Goal: Contribute content: Contribute content

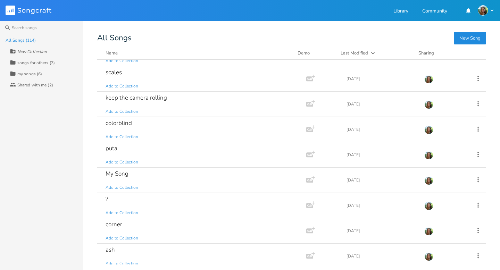
scroll to position [1136, 0]
click at [145, 94] on div "keep the camera rolling" at bounding box center [136, 96] width 61 height 6
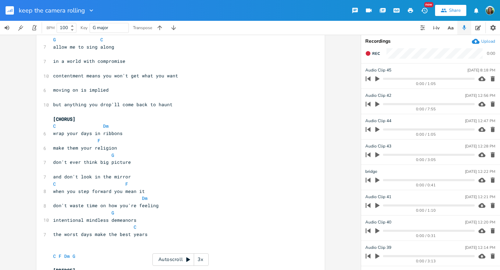
scroll to position [620, 0]
click at [12, 13] on rect "button" at bounding box center [10, 10] width 8 height 8
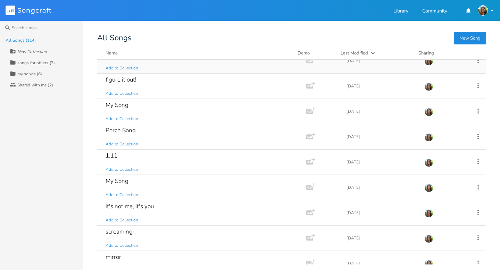
scroll to position [294, 0]
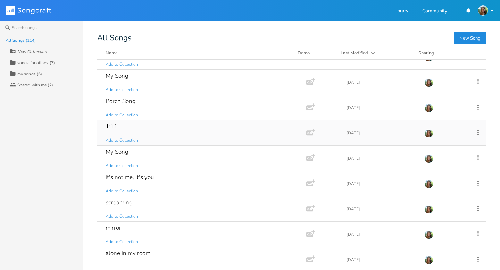
click at [114, 124] on div "1:11" at bounding box center [112, 127] width 12 height 6
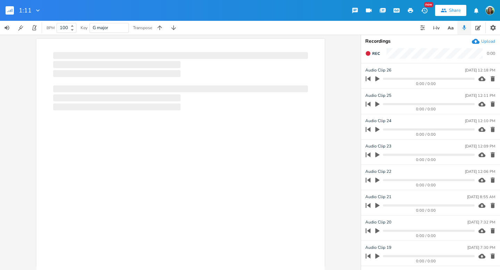
click at [129, 128] on div at bounding box center [180, 166] width 288 height 255
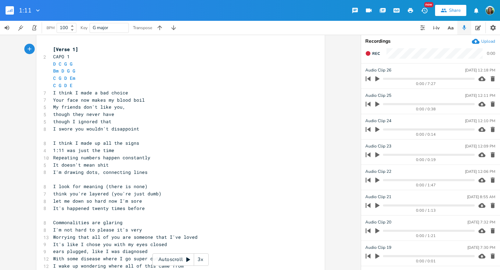
scroll to position [68, 0]
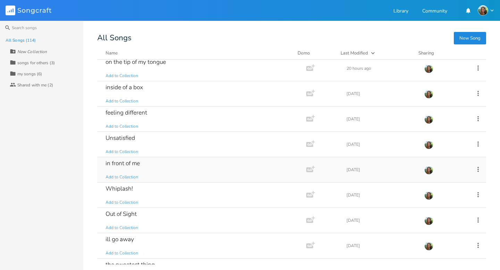
scroll to position [29, 0]
click at [143, 63] on div "on the tip of my tongue" at bounding box center [136, 62] width 60 height 6
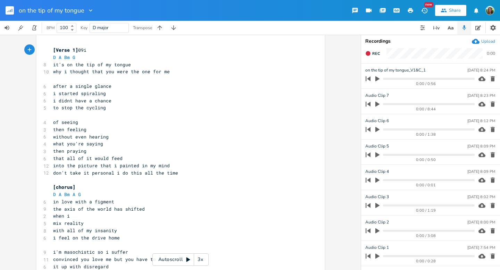
scroll to position [51, 0]
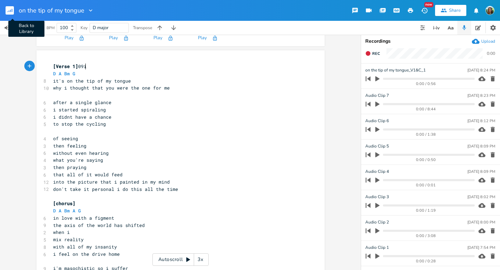
click at [15, 11] on button "Back to Library" at bounding box center [13, 10] width 14 height 17
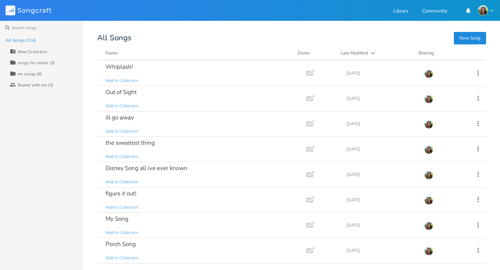
scroll to position [151, 0]
click at [153, 141] on div "the sweetest thing" at bounding box center [130, 143] width 49 height 6
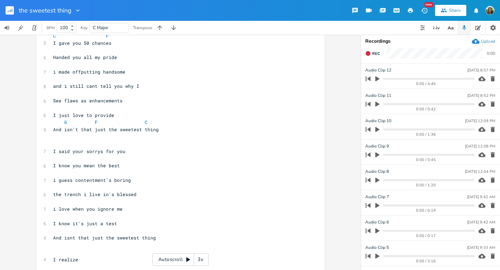
scroll to position [111, 0]
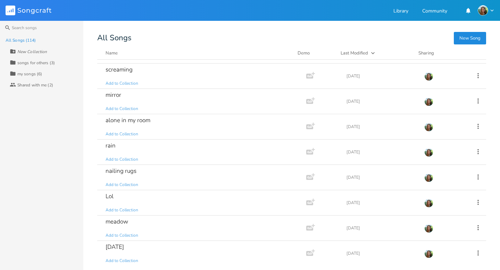
scroll to position [428, 0]
click at [137, 117] on div "alone in my room" at bounding box center [128, 120] width 45 height 6
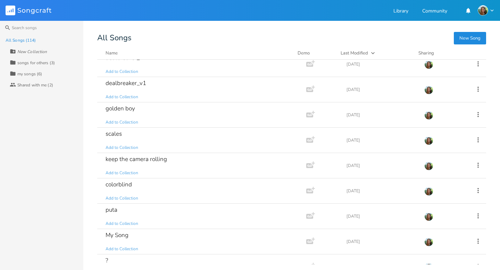
scroll to position [1067, 0]
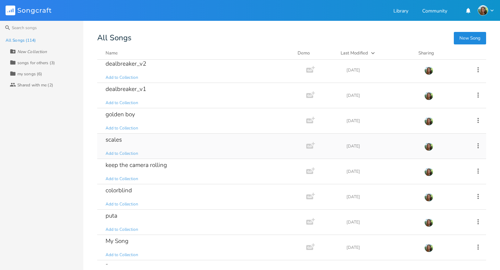
click at [110, 137] on div "scales" at bounding box center [114, 140] width 16 height 6
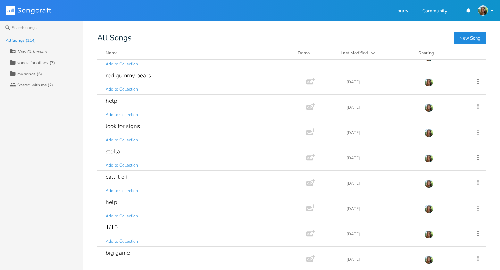
scroll to position [727, 0]
click at [121, 126] on div "look for signs" at bounding box center [123, 125] width 34 height 6
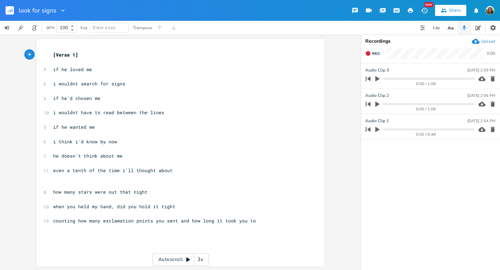
scroll to position [1, 0]
click at [9, 13] on rect "button" at bounding box center [10, 10] width 8 height 8
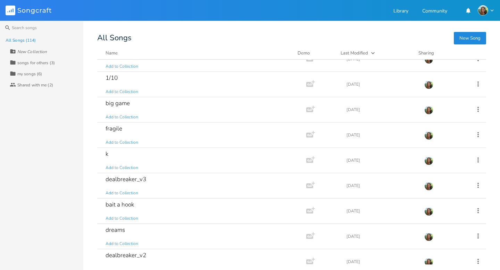
scroll to position [876, 0]
click at [115, 126] on div "fragile" at bounding box center [114, 128] width 17 height 6
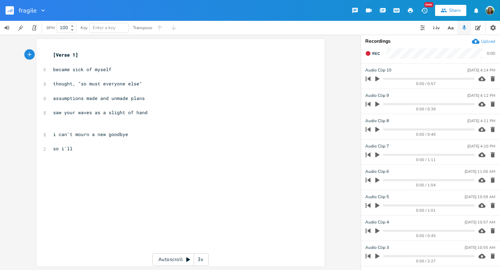
click at [9, 11] on rect "button" at bounding box center [10, 10] width 8 height 8
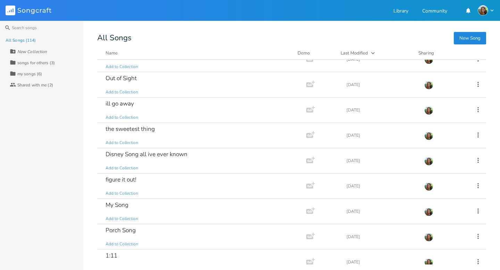
scroll to position [165, 0]
click at [168, 139] on div "the sweetest thing Add to Collection" at bounding box center [201, 135] width 190 height 25
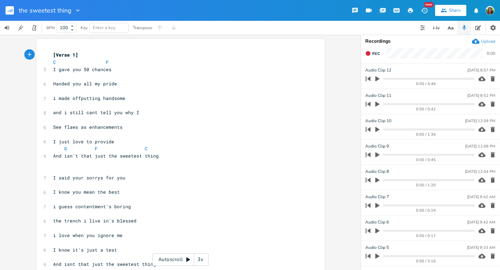
scroll to position [48, 0]
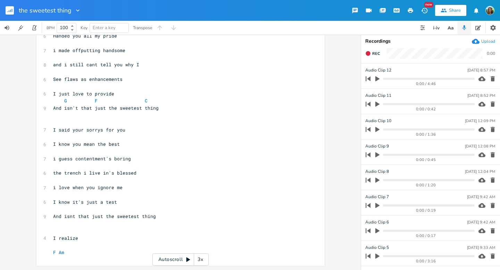
click at [11, 8] on rect "button" at bounding box center [10, 10] width 8 height 8
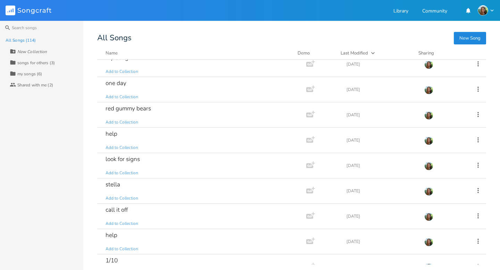
scroll to position [696, 0]
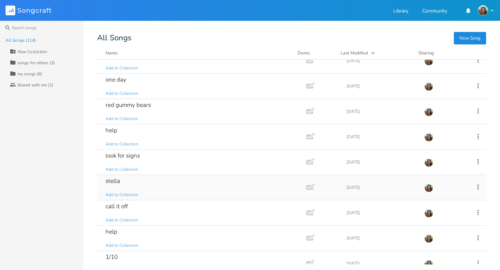
click at [114, 184] on div "stella" at bounding box center [113, 181] width 15 height 6
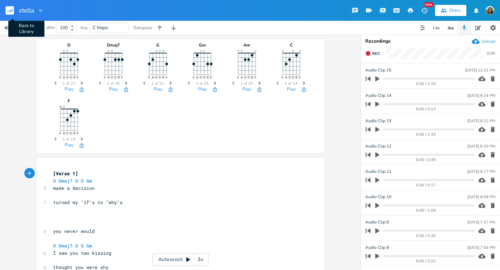
click at [11, 10] on rect "button" at bounding box center [10, 10] width 8 height 8
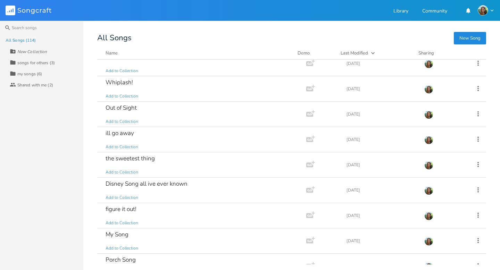
scroll to position [137, 0]
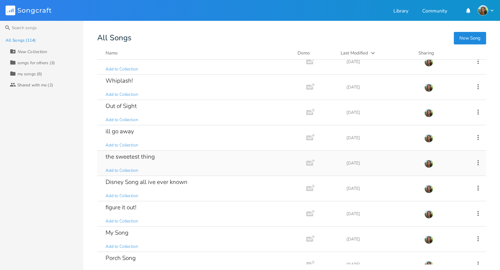
click at [148, 159] on div "the sweetest thing" at bounding box center [130, 157] width 49 height 6
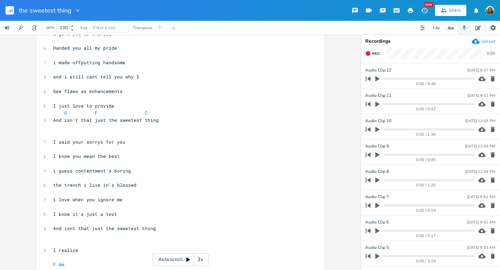
scroll to position [48, 0]
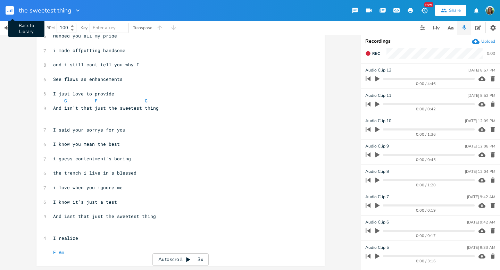
click at [13, 8] on rect "button" at bounding box center [10, 10] width 8 height 8
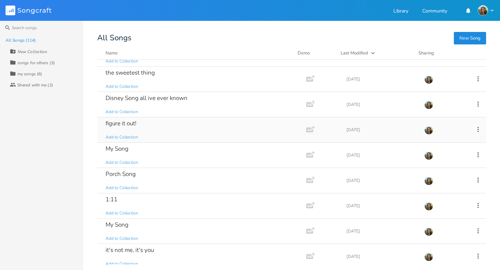
scroll to position [224, 0]
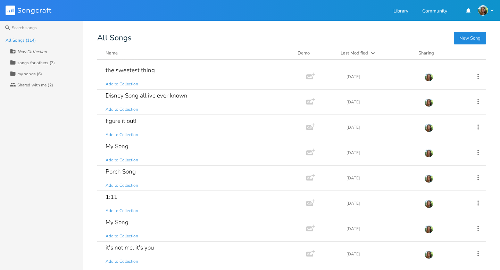
click at [463, 42] on button "New Song" at bounding box center [470, 38] width 32 height 13
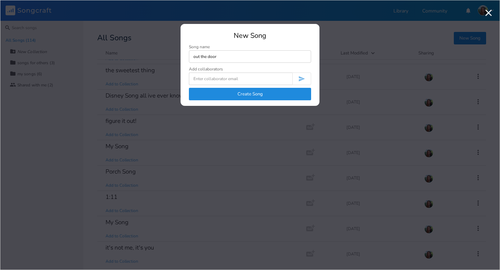
type input "out the door"
click at [243, 96] on button "Create Song" at bounding box center [250, 94] width 122 height 13
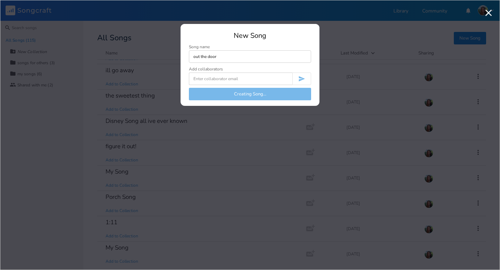
scroll to position [249, 0]
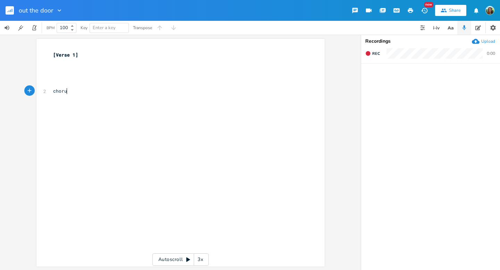
scroll to position [0, 13]
type textarea "chorus"
type textarea "[chorus]"
type textarea "walk right out the door"
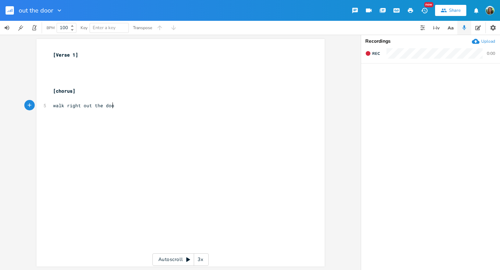
scroll to position [0, 47]
click at [63, 99] on pre "​" at bounding box center [177, 98] width 251 height 7
type textarea "tried to"
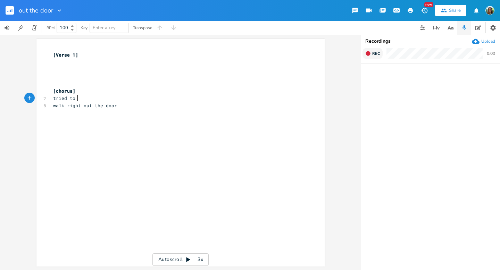
click at [371, 56] on button "Rec" at bounding box center [373, 53] width 20 height 11
click at [371, 56] on button "End" at bounding box center [373, 53] width 20 height 11
click at [82, 99] on pre "tried to" at bounding box center [177, 98] width 251 height 7
type textarea "ed"
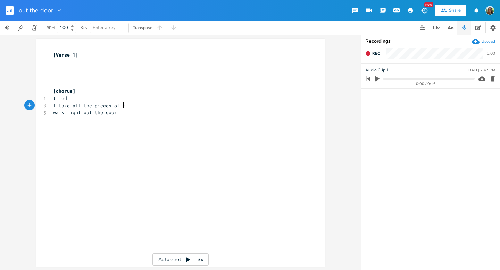
type textarea "I take all the pieces of me"
click at [99, 107] on span "I take all the pieces of me" at bounding box center [90, 105] width 75 height 6
type textarea "parts"
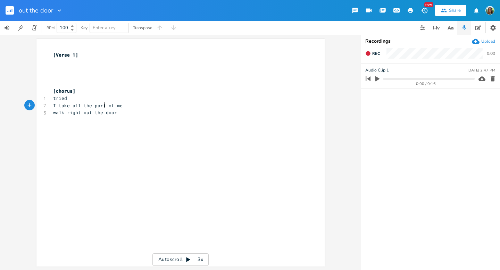
scroll to position [0, 10]
click at [135, 106] on pre "I take all the parts of me" at bounding box center [177, 105] width 251 height 7
type textarea "s"
type textarea "and"
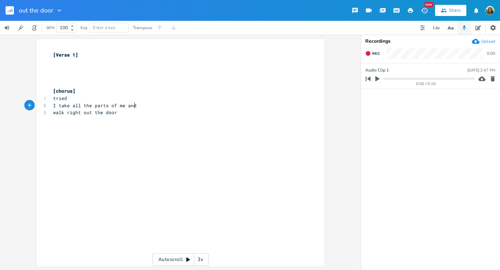
scroll to position [0, 10]
click at [87, 98] on pre "tried" at bounding box center [177, 98] width 251 height 7
type textarea "to appeal"
type textarea "l to you"
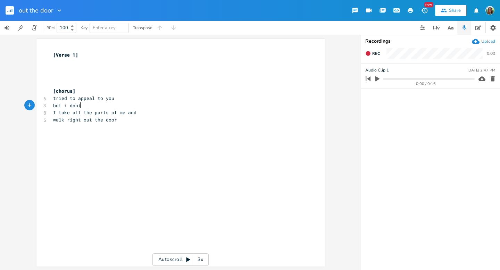
scroll to position [0, 20]
type textarea "but i dont be with you"
click at [98, 99] on span "tried to appeal to you" at bounding box center [83, 98] width 61 height 6
type textarea "to"
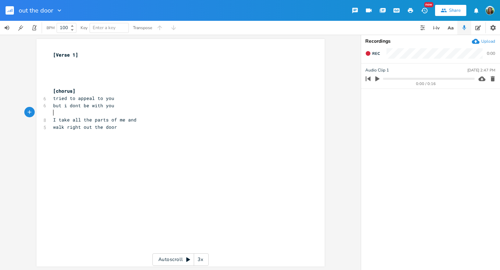
click at [98, 99] on span "tried to appeal to you" at bounding box center [83, 98] width 61 height 6
click at [60, 110] on pre "​" at bounding box center [177, 112] width 251 height 7
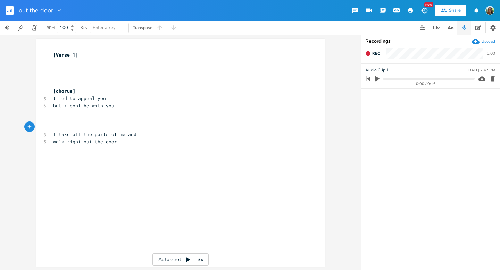
click at [61, 112] on pre "​" at bounding box center [177, 112] width 251 height 7
type textarea "who always shut me down and know"
type textarea "held"
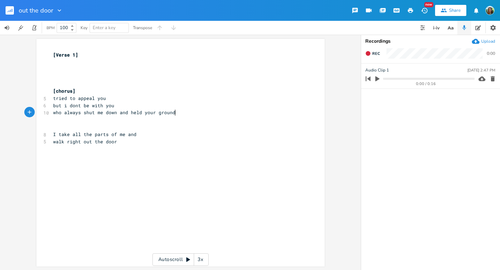
type textarea "eld your ground an"
type textarea "im [GEOGRAPHIC_DATA]"
type textarea "nding out"
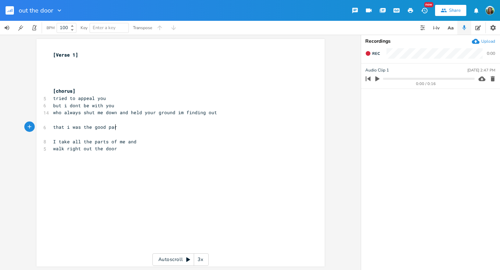
scroll to position [0, 49]
type textarea "that i was the good part"
click at [98, 144] on span "I take all the parts of me and" at bounding box center [94, 142] width 83 height 6
type textarea "parts"
click at [98, 144] on span "I take all the parts of me and" at bounding box center [94, 142] width 83 height 6
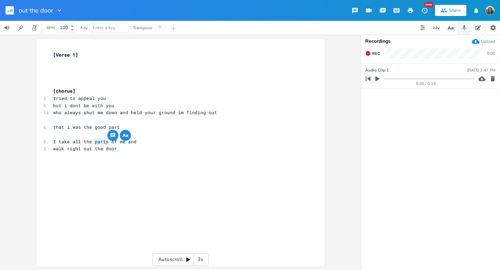
click at [87, 148] on span "walk right out the door" at bounding box center [85, 149] width 64 height 6
drag, startPoint x: 81, startPoint y: 141, endPoint x: 133, endPoint y: 141, distance: 52.8
click at [133, 141] on pre "I take all the parts of me and" at bounding box center [177, 141] width 251 height 7
type textarea "of what's left og"
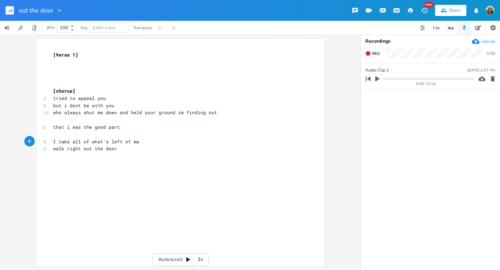
type textarea "of me"
click at [84, 99] on span "tried to appeal you" at bounding box center [79, 98] width 53 height 6
type textarea "please"
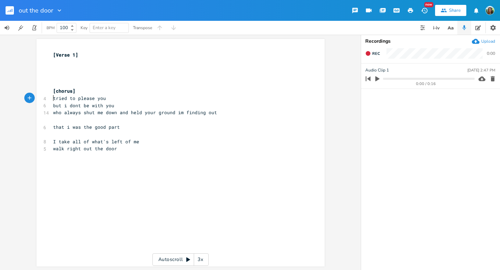
click at [52, 98] on pre "tried to please you" at bounding box center [177, 98] width 251 height 7
type textarea "i"
click at [63, 137] on pre "​" at bounding box center [177, 134] width 251 height 7
type textarea "you take"
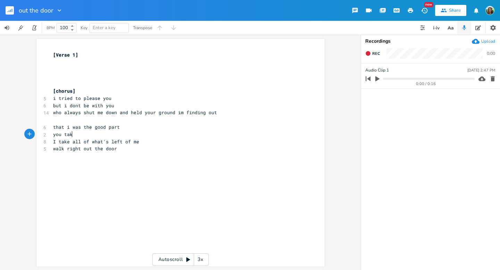
scroll to position [0, 17]
click at [97, 127] on span "that i was the good part" at bounding box center [86, 127] width 67 height 6
type textarea "best"
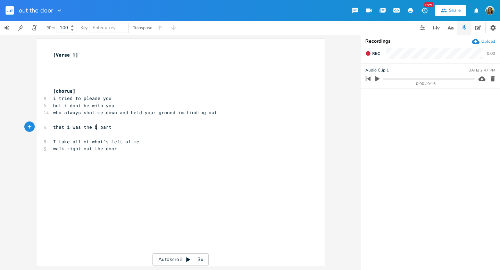
type textarea "best"
click at [67, 136] on pre "​" at bounding box center [177, 134] width 251 height 7
type textarea "the best part"
drag, startPoint x: 81, startPoint y: 126, endPoint x: 116, endPoint y: 129, distance: 35.2
click at [116, 129] on pre "that i was the best part" at bounding box center [177, 127] width 251 height 7
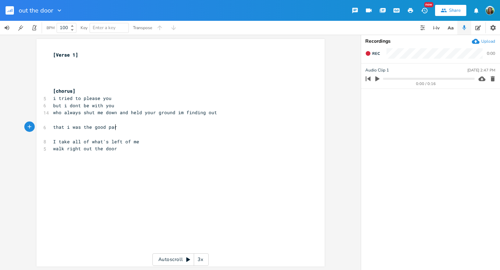
type textarea "the good part"
click at [459, 10] on div "Share" at bounding box center [455, 10] width 12 height 6
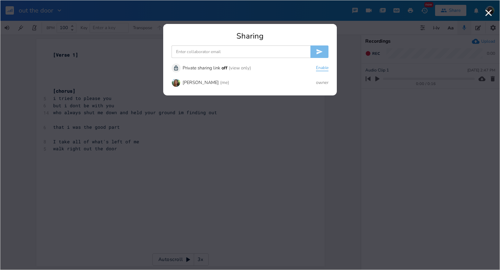
click at [321, 66] on button "Enable" at bounding box center [322, 68] width 13 height 6
click at [301, 66] on button "Copy" at bounding box center [304, 68] width 10 height 6
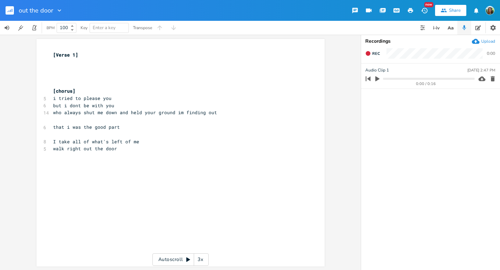
scroll to position [0, 0]
click at [71, 136] on pre "​" at bounding box center [177, 134] width 251 height 7
type textarea "i have ideas"
type textarea ", you're all talk"
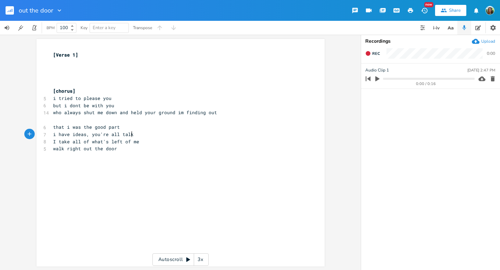
scroll to position [0, 30]
type textarea "all of"
drag, startPoint x: 89, startPoint y: 144, endPoint x: 70, endPoint y: 142, distance: 18.8
click at [70, 142] on span "I take all of what's left of me" at bounding box center [96, 142] width 86 height 6
click at [52, 140] on pre "I take what's left of me" at bounding box center [177, 141] width 251 height 7
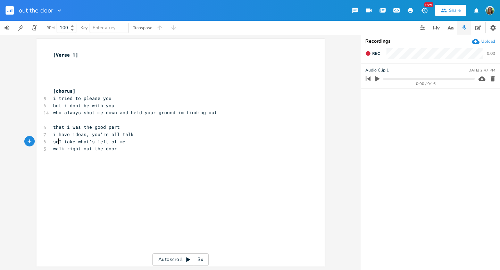
type textarea "so"
click at [54, 99] on span "i tried to please you" at bounding box center [82, 98] width 58 height 6
type textarea "I"
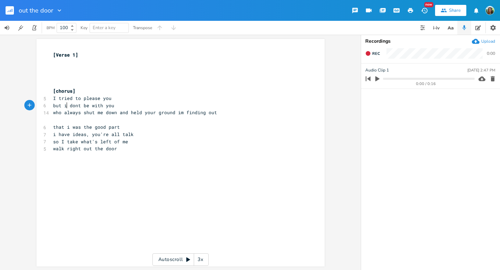
click at [64, 107] on span "but i dont be with you" at bounding box center [83, 105] width 61 height 6
type textarea "I"
click at [175, 117] on pre "​" at bounding box center [177, 119] width 251 height 7
click at [176, 115] on span "who always shut me down and held your ground im finding out" at bounding box center [135, 112] width 164 height 6
type textarea "I'"
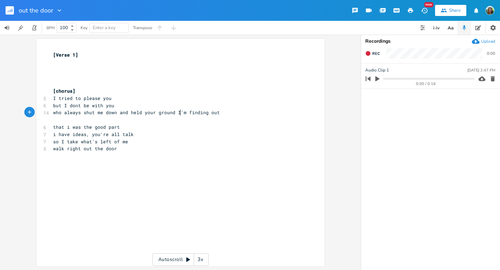
scroll to position [0, 2]
click at [68, 127] on span "that i was the good part" at bounding box center [86, 127] width 67 height 6
type textarea "I"
type input "the good part"
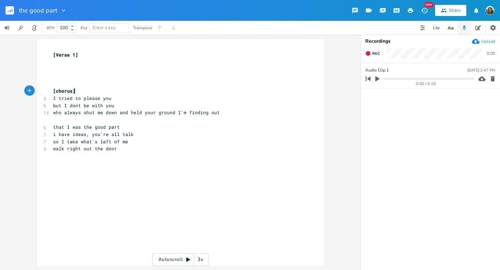
scroll to position [0, 0]
click at [84, 91] on pre "[chorus]" at bounding box center [177, 91] width 251 height 7
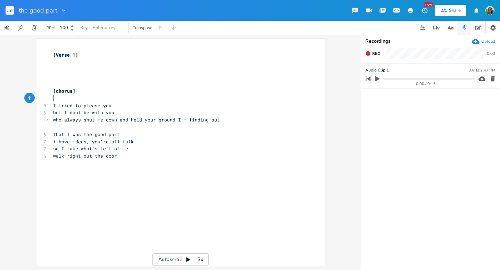
click at [86, 99] on pre "​" at bounding box center [177, 98] width 251 height 7
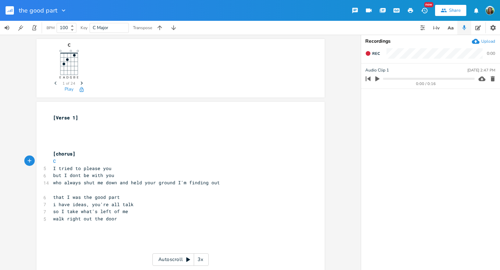
type textarea "C S"
type textarea "G"
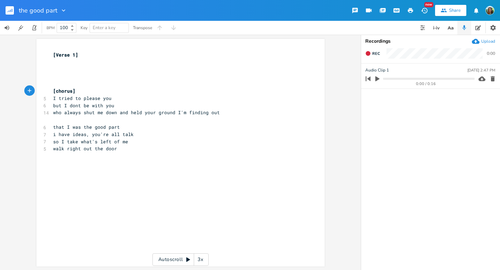
click at [95, 101] on pre "I tried to please you" at bounding box center [177, 98] width 251 height 7
click at [117, 116] on pre "who always shut me down and held your ground I'm finding out" at bounding box center [177, 112] width 251 height 7
click at [105, 114] on span "who always shut me down and held your ground I'm finding out" at bounding box center [136, 112] width 167 height 6
click at [87, 124] on span "that I was the good part" at bounding box center [86, 126] width 67 height 6
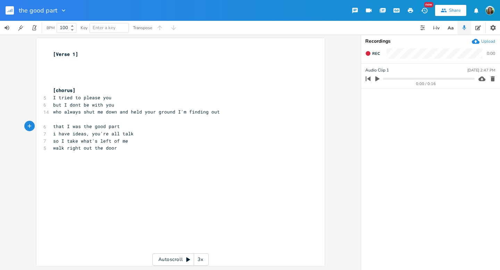
click at [84, 138] on span "so I take what's left of me" at bounding box center [90, 141] width 75 height 6
click at [81, 155] on pre "​" at bounding box center [177, 155] width 251 height 7
click at [105, 170] on div "x [Verse 1] ​ ​ ​ ​ [chorus] 5 I tried to please you 6 but I dont be with you 1…" at bounding box center [186, 158] width 268 height 219
click at [59, 170] on div "x [Verse 1] ​ ​ ​ ​ [chorus] 5 I tried to please you 6 but I dont be with you 1…" at bounding box center [186, 158] width 268 height 219
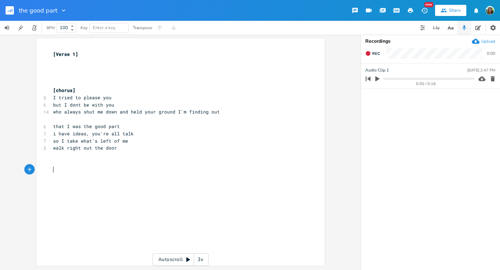
click at [105, 198] on div "x [Verse 1] ​ ​ ​ ​ [chorus] 5 I tried to please you 6 but I dont be with you 1…" at bounding box center [186, 158] width 268 height 219
click at [104, 104] on span "but I dont be with you" at bounding box center [83, 105] width 61 height 6
type textarea "but I dont be with you"
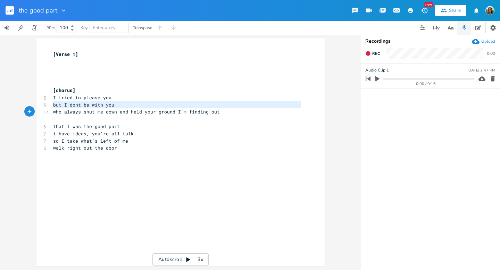
click at [104, 104] on span "but I dont be with you" at bounding box center [83, 105] width 61 height 6
click at [114, 113] on span "who always shut me down and held your ground I'm finding out" at bounding box center [136, 112] width 167 height 6
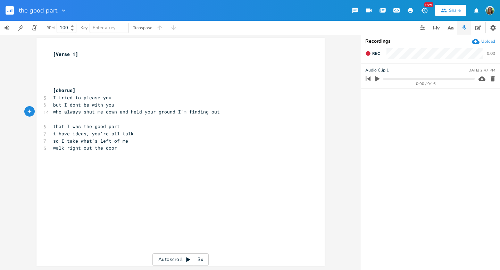
click at [83, 106] on span "but I dont be with you" at bounding box center [83, 105] width 61 height 6
click at [94, 107] on span "but I dont be with you" at bounding box center [83, 105] width 61 height 6
type textarea "with"
click at [94, 107] on span "but I dont be with you" at bounding box center [83, 105] width 61 height 6
click at [82, 106] on span "but I dont be with you" at bounding box center [83, 105] width 61 height 6
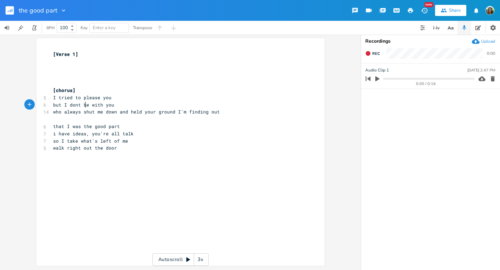
type textarea "be"
click at [82, 106] on span "but I dont be with you" at bounding box center [83, 105] width 61 height 6
click at [71, 105] on span "but I dont be with you" at bounding box center [83, 105] width 61 height 6
type textarea "but I dont be with you"
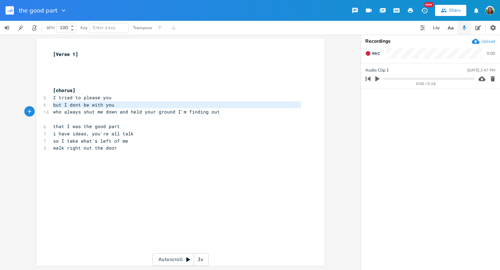
click at [71, 105] on span "but I dont be with you" at bounding box center [83, 105] width 61 height 6
click at [311, 105] on icon "button" at bounding box center [314, 106] width 6 height 6
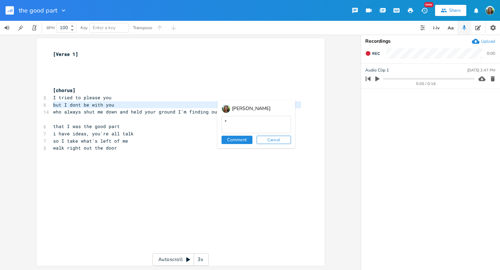
type textarea "*"
click at [236, 138] on button "Comment" at bounding box center [237, 140] width 31 height 8
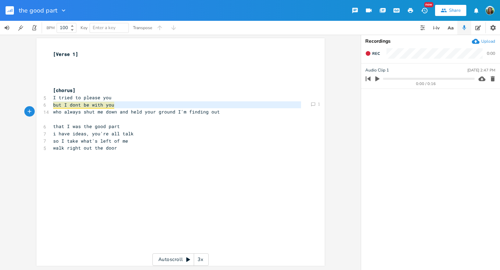
click at [157, 138] on pre "so I take what's left of me" at bounding box center [177, 141] width 251 height 7
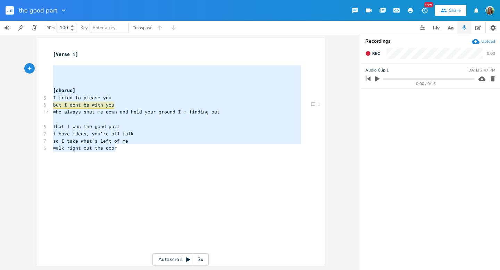
type textarea "[Verse 1] [chorus] I tried to please you but I dont be with you who always shut…"
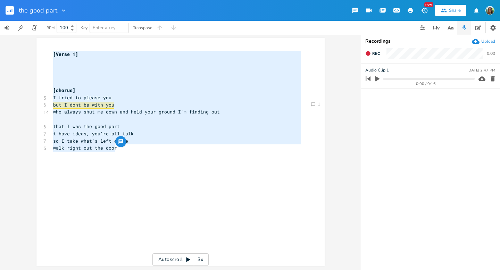
drag, startPoint x: 121, startPoint y: 148, endPoint x: 45, endPoint y: 46, distance: 127.6
click at [45, 46] on div "[Verse 1] [chorus] I tried to please you but I dont be with you who always shut…" at bounding box center [180, 152] width 288 height 228
click at [112, 95] on pre "I tried to please you" at bounding box center [177, 97] width 251 height 7
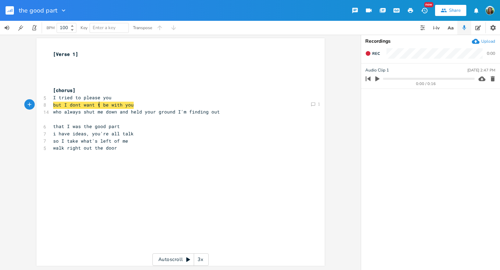
scroll to position [0, 17]
type textarea "want to"
click at [53, 115] on span "who always shut me down and held your ground I'm finding out" at bounding box center [136, 112] width 167 height 6
click at [57, 114] on span "who always shut me down and held your ground I'm finding out" at bounding box center [136, 112] width 167 height 6
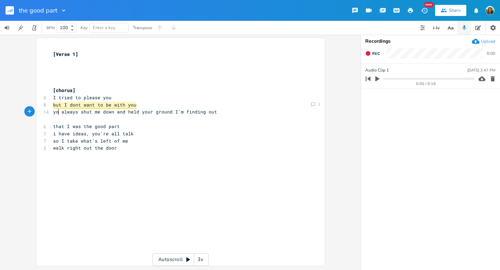
type textarea "you"
click at [127, 104] on span "but I dont want to be with you" at bounding box center [94, 105] width 83 height 7
type textarea "you"
click at [112, 105] on span "but I dont want to be with" at bounding box center [89, 105] width 72 height 7
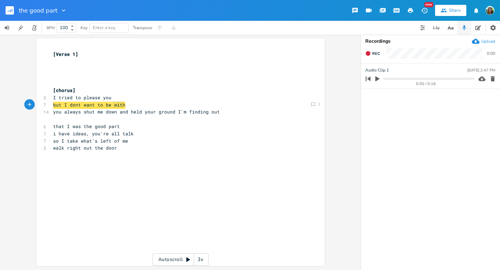
click at [112, 105] on span "but I dont want to be with" at bounding box center [89, 105] width 72 height 7
type textarea "with"
click at [112, 105] on span "but I dont want to be with" at bounding box center [89, 105] width 72 height 7
click at [106, 103] on span "but I dont want to be with" at bounding box center [89, 105] width 72 height 7
type textarea "be"
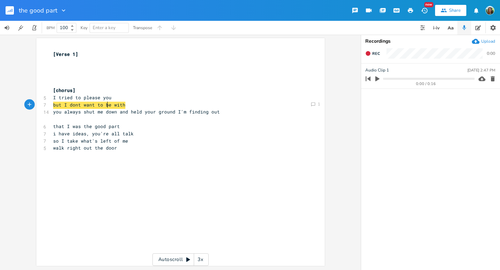
click at [106, 103] on span "but I dont want to be with" at bounding box center [89, 105] width 72 height 7
type textarea "ever"
click at [133, 104] on span "but I dont ever want to be with" at bounding box center [96, 105] width 86 height 7
type textarea "with"
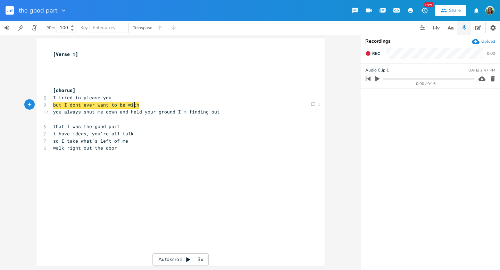
click at [133, 104] on span "but I dont ever want to be with" at bounding box center [96, 105] width 86 height 7
type textarea "see"
click at [154, 122] on pre "​" at bounding box center [177, 119] width 251 height 7
click at [90, 97] on span "I tried to please you" at bounding box center [82, 98] width 58 height 6
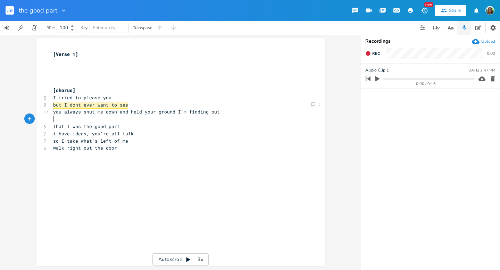
click at [90, 97] on span "I tried to please you" at bounding box center [82, 98] width 58 height 6
type textarea "please"
click at [140, 109] on span "you always shut me down and held your ground I'm finding out" at bounding box center [136, 112] width 167 height 6
click at [140, 112] on span "you always shut me down and held your ground I'm finding out" at bounding box center [136, 112] width 167 height 6
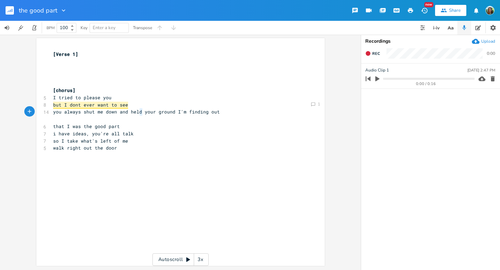
type textarea "you always shut me down and held your ground I'm finding out"
click at [140, 112] on span "you always shut me down and held your ground I'm finding out" at bounding box center [136, 112] width 167 height 6
click at [139, 117] on pre "​" at bounding box center [177, 119] width 251 height 7
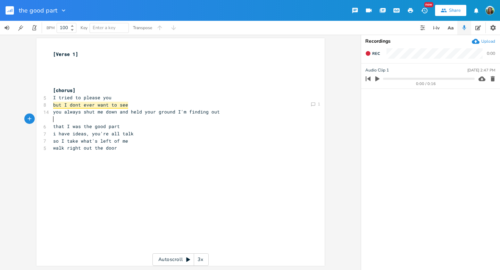
click at [139, 117] on pre "​" at bounding box center [177, 119] width 251 height 7
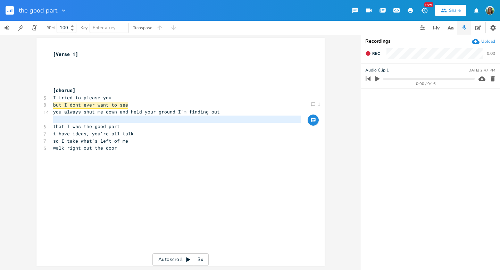
click at [140, 116] on pre "​" at bounding box center [177, 119] width 251 height 7
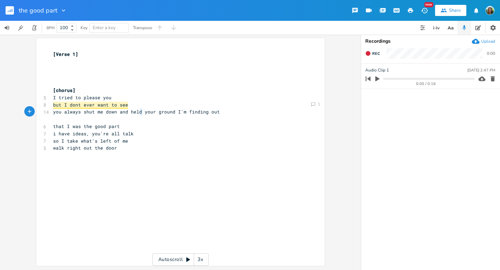
click at [140, 116] on pre "​" at bounding box center [177, 119] width 251 height 7
type textarea "you always shut me down and held your ground I'm finding out"
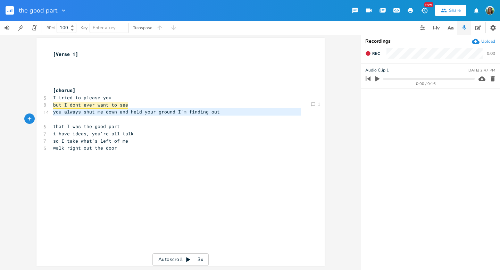
click at [140, 116] on pre "​" at bounding box center [177, 119] width 251 height 7
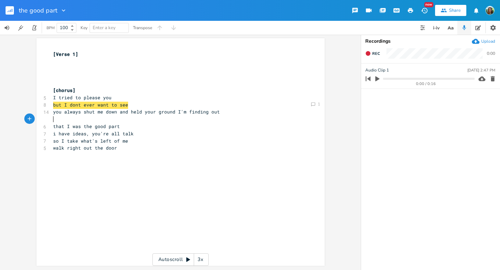
click at [233, 121] on pre "​" at bounding box center [177, 119] width 251 height 7
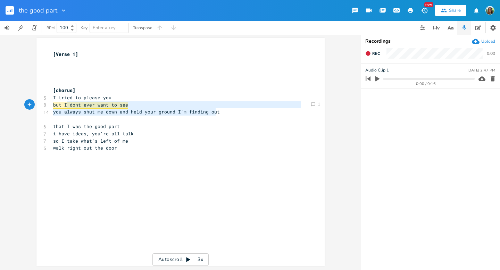
type textarea "but I dont ever want to see you always shut me down and held your ground I'm fi…"
drag, startPoint x: 221, startPoint y: 113, endPoint x: 45, endPoint y: 104, distance: 176.4
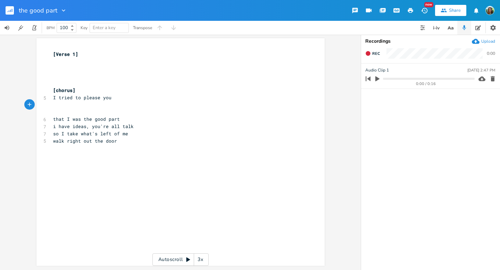
type textarea "but I dont ever want to see you always shut me down and held your ground I'm fi…"
click at [480, 24] on button "button" at bounding box center [478, 28] width 14 height 14
click at [409, 62] on textarea at bounding box center [430, 159] width 139 height 222
paste textarea "but I dont ever want to see you always shut me down and held your ground I'm fi…"
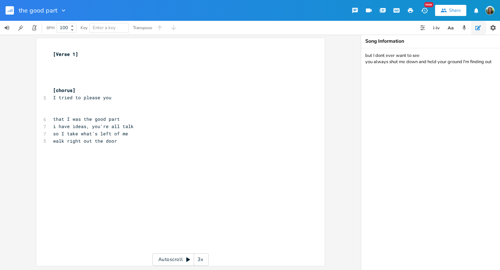
type textarea "but I dont ever want to see you always shut me down and held your ground I'm fi…"
click at [97, 105] on pre "​" at bounding box center [177, 104] width 251 height 7
type textarea "but i dont want to be you"
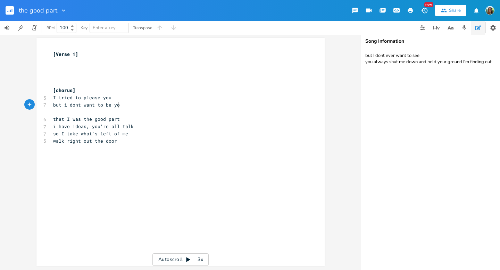
scroll to position [0, 52]
click at [102, 104] on span "but i dont want to be you" at bounding box center [87, 105] width 69 height 6
type textarea "ever"
click at [128, 107] on span "but i dont want to ever be you" at bounding box center [94, 105] width 83 height 6
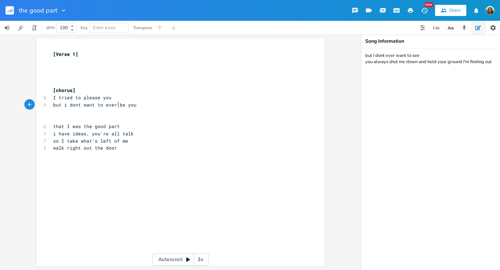
type textarea "you"
click at [128, 107] on span "but i dont want to ever be you" at bounding box center [94, 105] width 83 height 6
click at [82, 104] on span "but i dont want to ever be you" at bounding box center [94, 105] width 83 height 6
type textarea "ever"
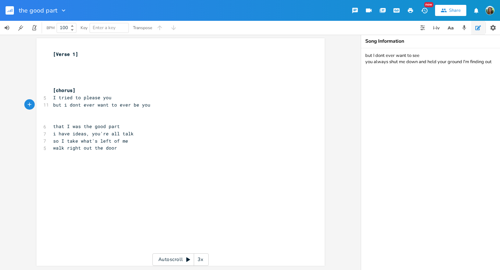
click at [143, 106] on span "but i dont ever want to ever be you" at bounding box center [101, 105] width 97 height 6
type textarea "you"
click at [143, 106] on span "but i dont ever want to ever be you" at bounding box center [101, 105] width 97 height 6
click at [128, 141] on pre "so I take what's left of me" at bounding box center [177, 141] width 251 height 7
click at [200, 133] on pre "i have ideas, you're all talk" at bounding box center [177, 133] width 251 height 7
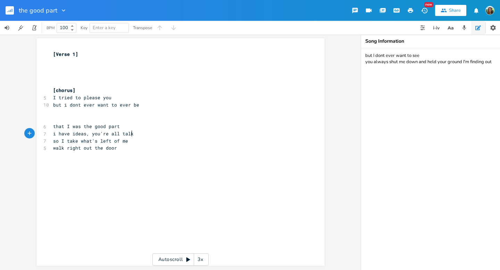
click at [148, 140] on pre "so I take what's left of me" at bounding box center [177, 141] width 251 height 7
click at [149, 147] on pre "walk right out the door" at bounding box center [177, 148] width 251 height 7
click at [141, 164] on pre "​" at bounding box center [177, 162] width 251 height 7
click at [158, 161] on pre "​" at bounding box center [177, 162] width 251 height 7
click at [149, 120] on pre "​" at bounding box center [177, 119] width 251 height 7
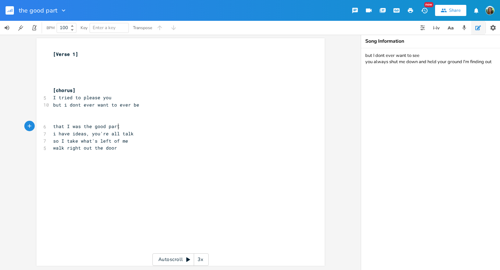
click at [151, 128] on pre "that I was the good part" at bounding box center [177, 126] width 251 height 7
click at [156, 138] on pre "so I take what's left of me" at bounding box center [177, 141] width 251 height 7
click at [144, 153] on pre "​" at bounding box center [177, 155] width 251 height 7
click at [129, 154] on pre "​" at bounding box center [177, 155] width 251 height 7
click at [126, 150] on pre "walk right out the door" at bounding box center [177, 148] width 251 height 7
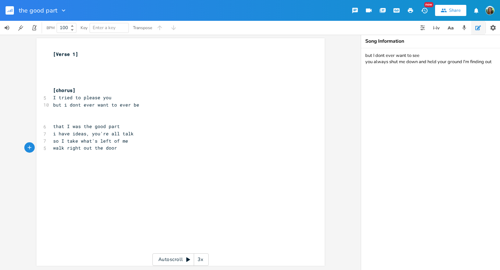
click at [135, 136] on pre "i have ideas, you're all talk" at bounding box center [177, 133] width 251 height 7
click at [150, 148] on pre "walk right out the door" at bounding box center [177, 148] width 251 height 7
click at [124, 145] on pre "walk right out the door" at bounding box center [177, 148] width 251 height 7
click at [97, 114] on pre "​" at bounding box center [177, 111] width 251 height 7
click at [82, 99] on span "I tried to please you" at bounding box center [82, 98] width 58 height 6
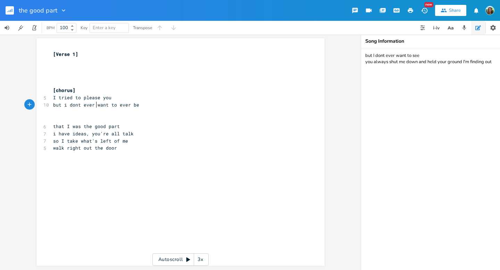
click at [95, 108] on pre "but i dont ever want to ever be" at bounding box center [177, 104] width 251 height 7
click at [462, 30] on icon "button" at bounding box center [464, 28] width 6 height 6
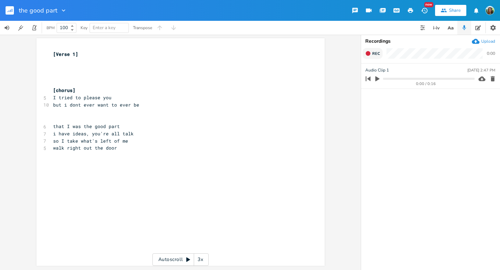
click at [368, 52] on icon "button" at bounding box center [368, 53] width 5 height 5
click at [368, 52] on rect "button" at bounding box center [369, 54] width 4 height 4
click at [379, 50] on button "Rec" at bounding box center [373, 53] width 20 height 11
click at [379, 50] on button "End" at bounding box center [373, 53] width 20 height 11
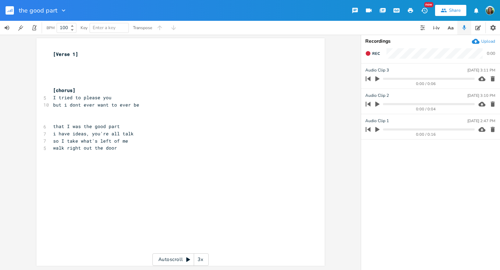
click at [53, 106] on span "but i dont ever want to ever be" at bounding box center [96, 105] width 86 height 6
click at [67, 113] on pre "​" at bounding box center [177, 111] width 251 height 7
click at [117, 98] on pre "I tried to please you" at bounding box center [177, 97] width 251 height 7
click at [65, 64] on pre "​" at bounding box center [177, 61] width 251 height 7
click at [128, 101] on pre "I tried to please you" at bounding box center [177, 97] width 251 height 7
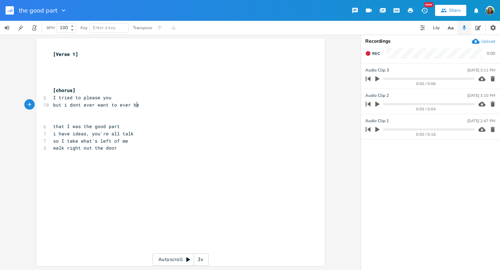
click at [143, 107] on pre "but i dont ever want to ever be" at bounding box center [177, 104] width 251 height 7
click at [65, 67] on pre "​" at bounding box center [177, 68] width 251 height 7
click at [63, 60] on pre "​" at bounding box center [177, 61] width 251 height 7
click at [52, 106] on pre "but i dont ever want to ever be" at bounding box center [177, 104] width 251 height 7
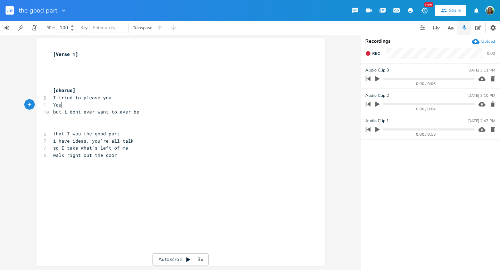
type textarea "You"
click at [89, 96] on span "I tried to please you" at bounding box center [82, 98] width 58 height 6
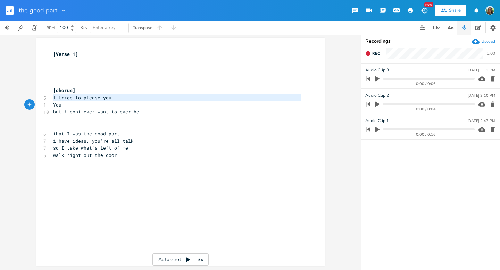
click at [89, 96] on span "I tried to please you" at bounding box center [82, 98] width 58 height 6
type textarea "I tried to please you"
click at [102, 96] on span "I tried to please you" at bounding box center [82, 98] width 58 height 6
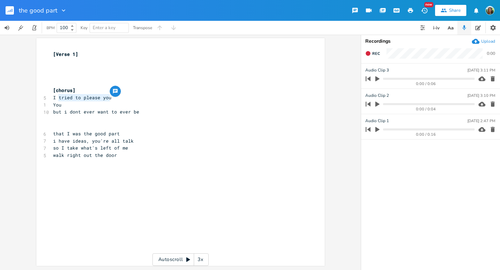
drag, startPoint x: 108, startPoint y: 96, endPoint x: 58, endPoint y: 95, distance: 50.4
click at [58, 95] on pre "I tried to please you" at bounding box center [177, 97] width 251 height 7
type textarea "dont"
click at [77, 98] on pre "I dont" at bounding box center [177, 97] width 251 height 7
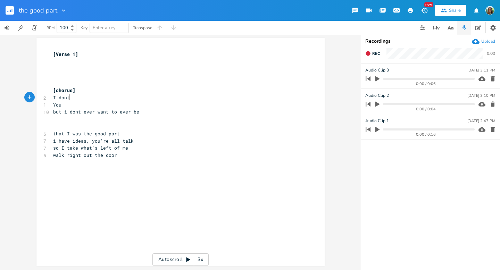
scroll to position [0, 1]
type textarea "know you"
click at [374, 54] on span "Rec" at bounding box center [376, 53] width 8 height 5
click at [376, 55] on span "End" at bounding box center [376, 53] width 8 height 5
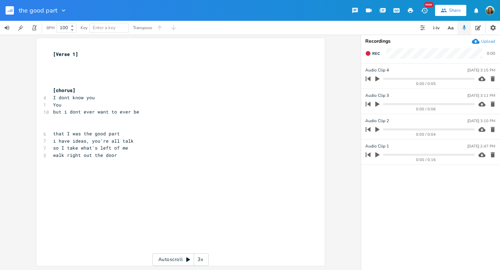
click at [74, 106] on pre "You" at bounding box center [177, 104] width 251 height 7
click at [75, 97] on span "I dont know you" at bounding box center [74, 98] width 42 height 6
drag, startPoint x: 92, startPoint y: 98, endPoint x: 54, endPoint y: 96, distance: 37.9
click at [54, 96] on pre "I dont know you" at bounding box center [177, 97] width 251 height 7
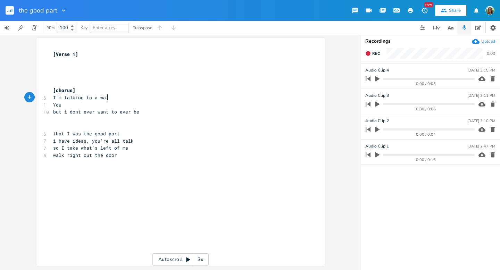
type textarea "'m talking to a wall"
click at [75, 104] on pre "You" at bounding box center [177, 104] width 251 height 7
type textarea "'re"
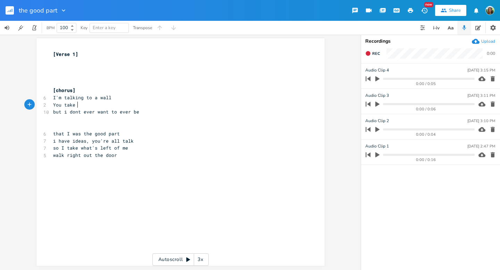
type textarea "take o"
type textarea "over I feel small"
click at [87, 105] on span "You take over I feel small" at bounding box center [89, 105] width 72 height 6
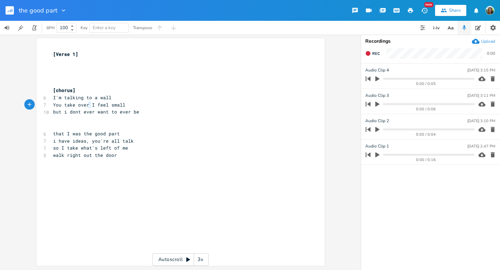
type textarea "You take over I feel small"
click at [87, 105] on span "You take over I feel small" at bounding box center [89, 105] width 72 height 6
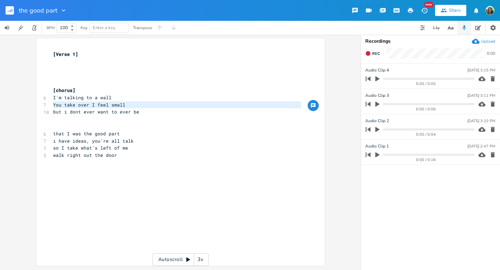
click at [92, 105] on span "You take over I feel small" at bounding box center [89, 105] width 72 height 6
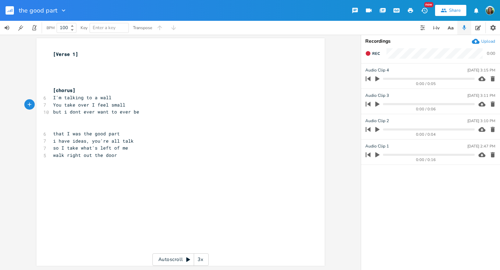
type textarea "feel small"
drag, startPoint x: 92, startPoint y: 105, endPoint x: 134, endPoint y: 105, distance: 41.7
click at [134, 105] on pre "You take over I feel small" at bounding box center [177, 104] width 251 height 7
type textarea "'m withdraw"
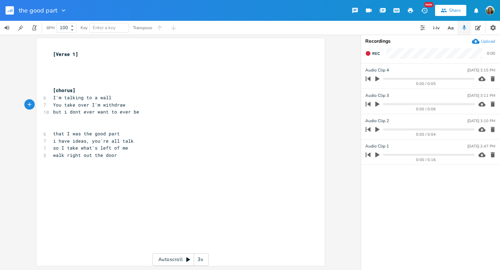
click at [98, 107] on span "You take over I'm withdraw" at bounding box center [89, 105] width 72 height 6
click at [124, 106] on pre "You take over I withdraw" at bounding box center [177, 104] width 251 height 7
click at [370, 56] on icon "button" at bounding box center [369, 54] width 6 height 6
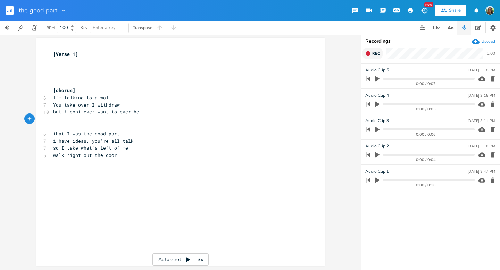
click at [114, 120] on pre "​" at bounding box center [177, 119] width 251 height 7
click at [376, 52] on span "Rec" at bounding box center [376, 53] width 8 height 5
click at [376, 52] on span "End" at bounding box center [376, 53] width 8 height 5
click at [54, 62] on pre "​" at bounding box center [177, 61] width 251 height 7
click at [133, 165] on pre "​" at bounding box center [177, 162] width 251 height 7
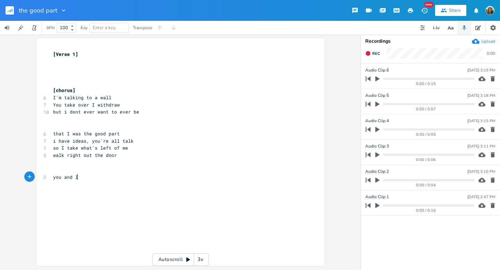
type textarea "you and I"
click at [91, 178] on pre "you and I" at bounding box center [177, 177] width 251 height 7
type textarea "aren fire"
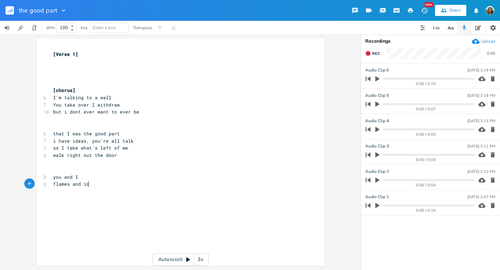
type textarea "flames and ice"
click at [121, 171] on pre "​" at bounding box center [177, 169] width 251 height 7
click at [99, 178] on pre "you and I" at bounding box center [177, 177] width 251 height 7
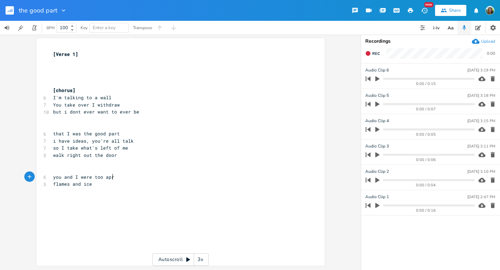
type textarea "were too aprt"
click at [98, 186] on pre "flames and ice" at bounding box center [177, 184] width 251 height 7
type textarea "were nea"
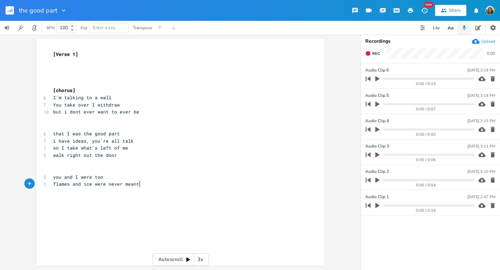
type textarea "ver meant ti"
type textarea "o be"
click at [109, 177] on pre "you and I were too" at bounding box center [177, 177] width 251 height 7
click at [108, 178] on pre "you and I were too" at bounding box center [177, 177] width 251 height 7
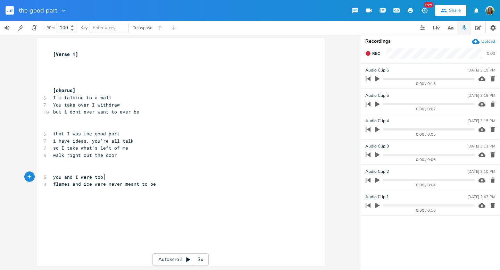
click at [104, 179] on pre "you and I were too" at bounding box center [177, 177] width 251 height 7
type textarea "thought were meant to be"
drag, startPoint x: 92, startPoint y: 186, endPoint x: 162, endPoint y: 186, distance: 70.5
click at [162, 186] on pre "flames and ice were never meant to be" at bounding box center [177, 184] width 251 height 7
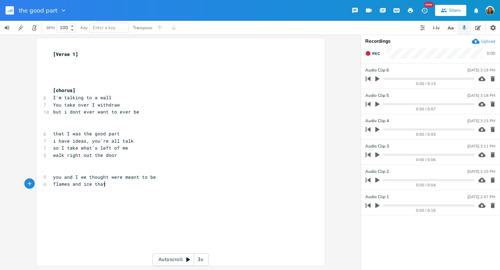
scroll to position [0, 9]
type textarea "that"
click at [76, 178] on span "you and I we thought were meant to be" at bounding box center [104, 177] width 103 height 6
click at [111, 186] on pre "flames and ice that" at bounding box center [177, 184] width 251 height 7
click at [53, 186] on span "flames and ice that" at bounding box center [79, 184] width 53 height 6
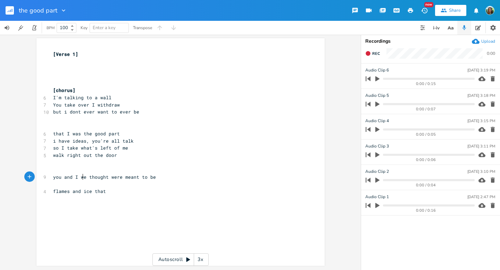
click at [80, 178] on span "you and I we thought were meant to be" at bounding box center [104, 177] width 103 height 6
type textarea "we"
click at [80, 178] on span "you and I we thought were meant to be" at bounding box center [104, 177] width 103 height 6
click at [68, 185] on pre "​" at bounding box center [177, 184] width 251 height 7
type textarea "then"
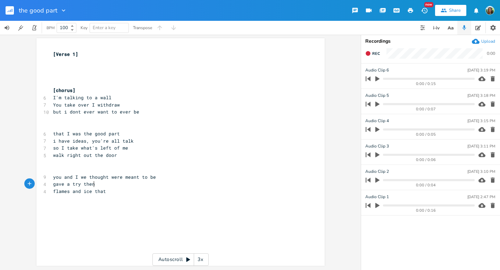
scroll to position [0, 32]
type textarea "gave a try then bre"
type textarea "oke it"
type textarea "broke it xa"
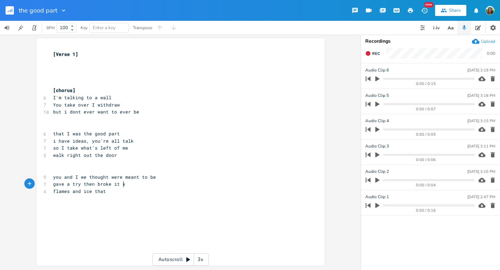
scroll to position [0, 22]
type textarea "casually"
type textarea "gave a"
drag, startPoint x: 67, startPoint y: 186, endPoint x: 40, endPoint y: 185, distance: 27.5
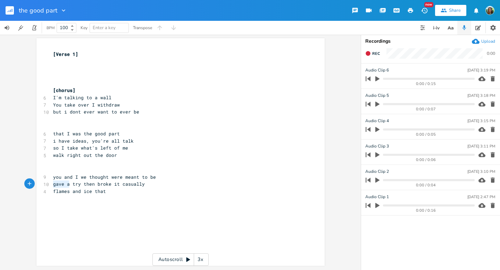
click at [40, 185] on div "gave a x [Verse 1] ​ ​ ​ ​ [chorus] 6 I'm talking to a wall 7 You take over I w…" at bounding box center [180, 152] width 288 height 228
click at [103, 185] on span "gave a try then broke it casually" at bounding box center [99, 184] width 92 height 6
type textarea "broke"
click at [103, 185] on span "gave a try then broke it casually" at bounding box center [99, 184] width 92 height 6
click at [107, 193] on pre "flames and ice that" at bounding box center [177, 191] width 251 height 7
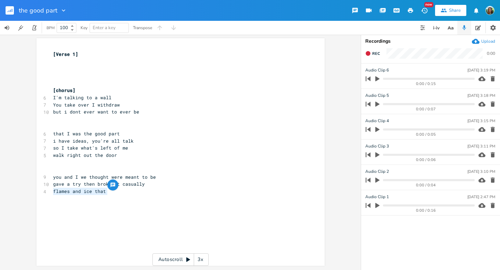
drag, startPoint x: 52, startPoint y: 191, endPoint x: 108, endPoint y: 191, distance: 56.6
click at [108, 191] on pre "flames and ice that" at bounding box center [177, 191] width 251 height 7
type textarea "thouh"
type textarea "ghts turned to fights"
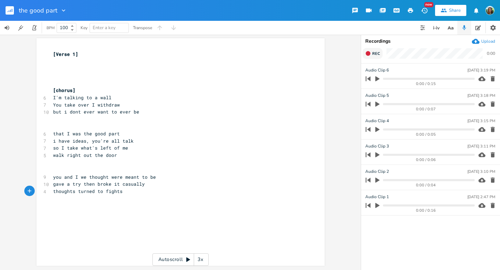
click at [379, 54] on span "Rec" at bounding box center [376, 53] width 8 height 5
click at [137, 194] on pre "thoughts turned to fights" at bounding box center [177, 191] width 251 height 7
type textarea "we'll never get back to it"
click at [376, 56] on button "End" at bounding box center [373, 53] width 20 height 11
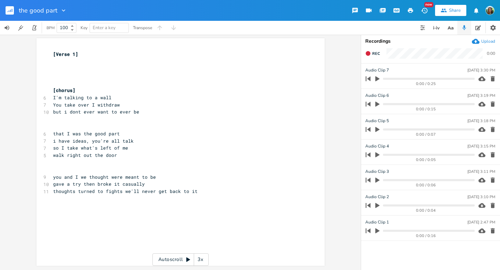
click at [209, 200] on pre "​" at bounding box center [177, 198] width 251 height 7
type textarea "we"
type textarea "you and iu"
type textarea "were nevew"
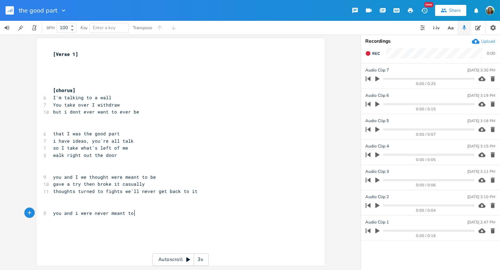
type textarea "r meant to be"
type textarea "put on trial"
type textarea ","
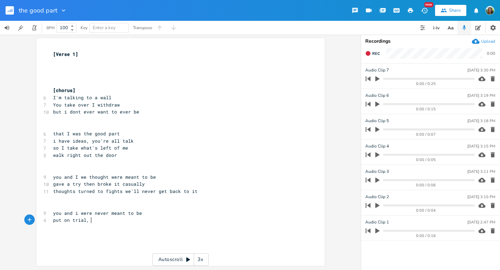
scroll to position [0, 2]
click at [130, 222] on pre "put on trial," at bounding box center [177, 220] width 251 height 7
type textarea "we fough"
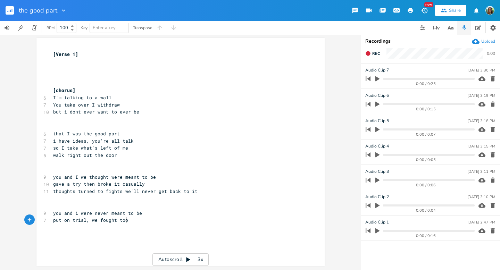
type textarea "ht too"
type textarea "casually"
type textarea "I"
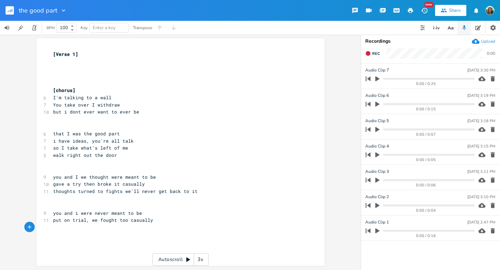
type textarea "Y"
type textarea "I said I'm fine, but I'll never get ba k t"
type textarea "ck to it"
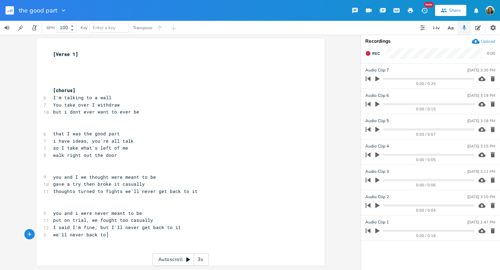
type textarea "we'll never back to it"
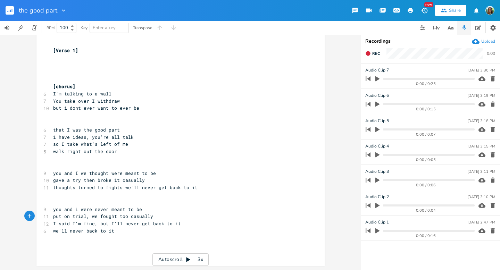
type textarea "fought too"
drag, startPoint x: 98, startPoint y: 217, endPoint x: 124, endPoint y: 217, distance: 26.1
click at [124, 217] on span "put on trial, we fought too casually" at bounding box center [103, 216] width 100 height 6
click at [107, 225] on span "I said I'm fine, but I'll never get back to it" at bounding box center [117, 224] width 128 height 6
click at [53, 224] on span "I said I'm fine, but I'll never get back to it" at bounding box center [117, 224] width 128 height 6
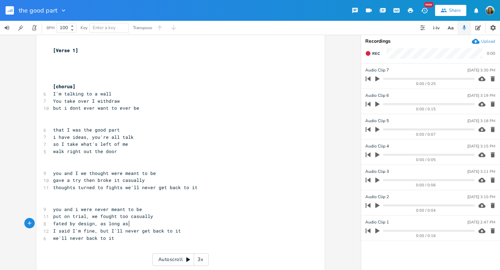
scroll to position [0, 56]
type textarea "fated by design, as long as"
type textarea "fated by design, as long"
drag, startPoint x: 50, startPoint y: 224, endPoint x: 119, endPoint y: 227, distance: 69.5
click at [119, 227] on pre "fated by design, as long as" at bounding box center [177, 223] width 251 height 7
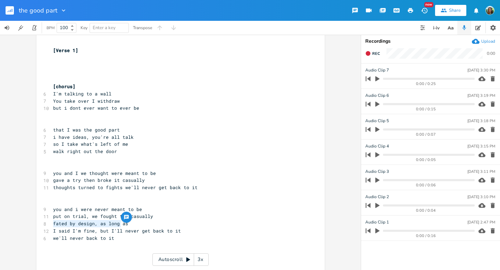
click at [138, 223] on pre "fated by design, as long as" at bounding box center [177, 223] width 251 height 7
type textarea "by design, as long as"
drag, startPoint x: 138, startPoint y: 223, endPoint x: 65, endPoint y: 223, distance: 73.0
click at [65, 223] on pre "fated by design, as long as" at bounding box center [177, 223] width 251 height 7
click at [48, 223] on div "by design, as long as x [Verse 1] ​ ​ ​ ​ [chorus] 6 I'm talking to a wall 7 Yo…" at bounding box center [180, 153] width 288 height 239
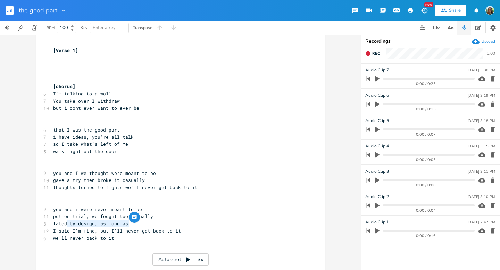
click at [52, 223] on pre "fated by design, as long as" at bounding box center [177, 223] width 251 height 7
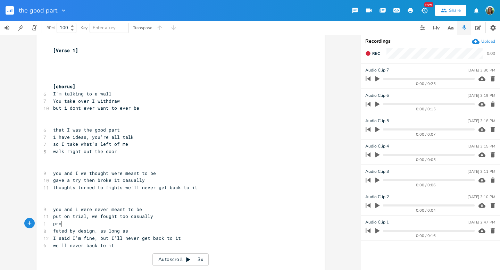
type textarea "prob"
type textarea "we broke"
click at [86, 226] on pre "we broke" at bounding box center [177, 223] width 251 height 7
click at [171, 148] on pre "walk right out the door" at bounding box center [177, 151] width 251 height 7
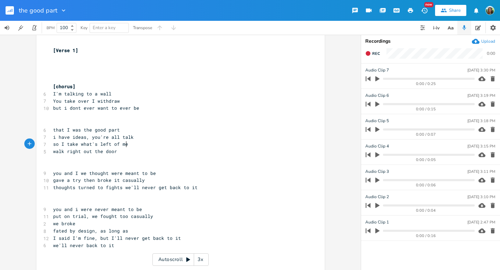
scroll to position [19, 0]
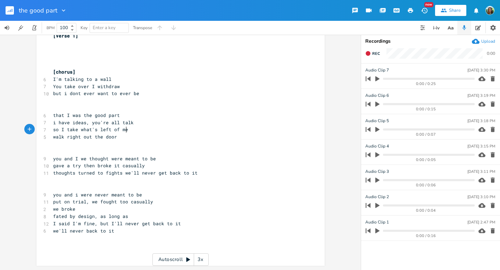
click at [84, 212] on pre "we broke" at bounding box center [177, 209] width 251 height 7
click at [5, 13] on div "the good part" at bounding box center [33, 10] width 67 height 21
click at [8, 11] on g "button" at bounding box center [10, 10] width 8 height 8
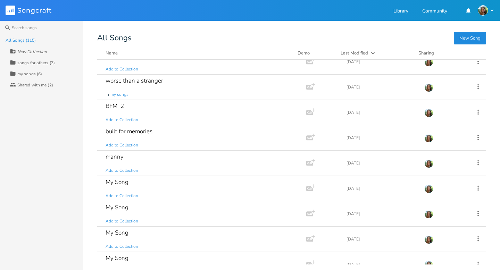
scroll to position [1687, 0]
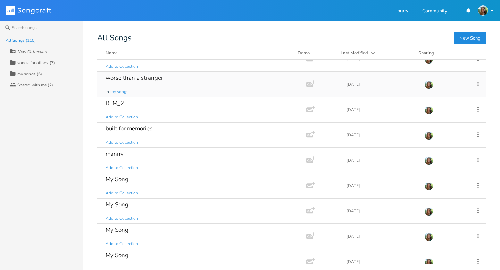
click at [153, 80] on div "worse than a stranger" at bounding box center [135, 78] width 58 height 6
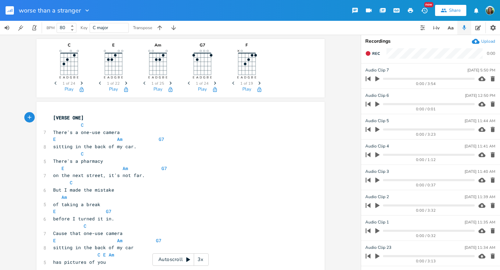
click at [79, 146] on span "sitting in the back of my car." at bounding box center [94, 146] width 83 height 6
type textarea "[VERSE ONE] C There's a one-use camera E Am G7 sitting in the back of my car. C…"
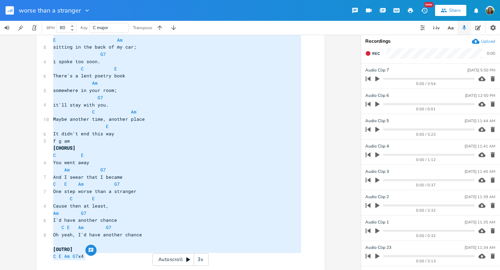
scroll to position [776, 0]
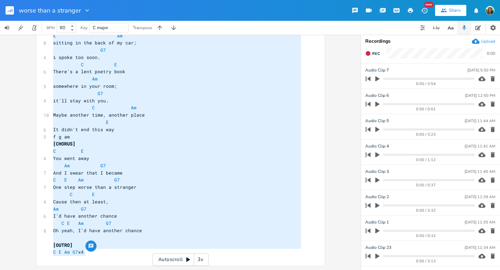
click at [323, 30] on div "BPM 80 Key C major Transpose" at bounding box center [250, 28] width 500 height 14
click at [194, 141] on pre "[CHORUS]" at bounding box center [177, 143] width 251 height 7
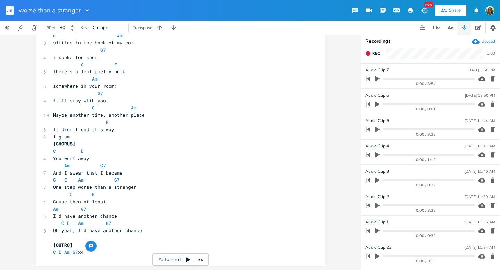
click at [195, 134] on pre "f g am" at bounding box center [177, 136] width 251 height 7
